Goal: Task Accomplishment & Management: Manage account settings

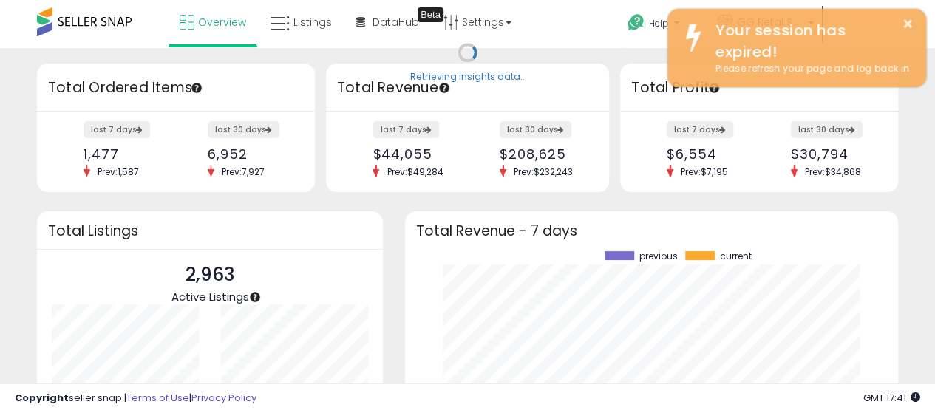
scroll to position [206, 464]
